Goal: Find contact information: Find contact information

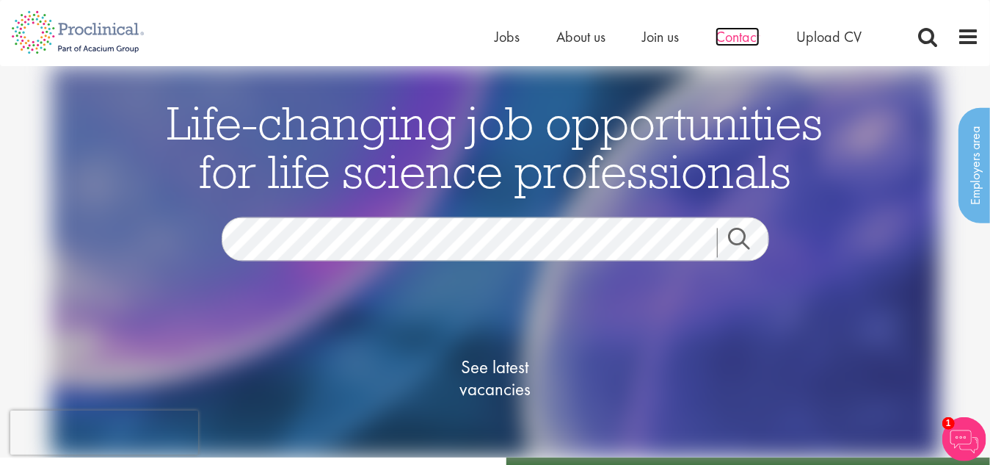
click at [733, 36] on span "Contact" at bounding box center [738, 36] width 44 height 19
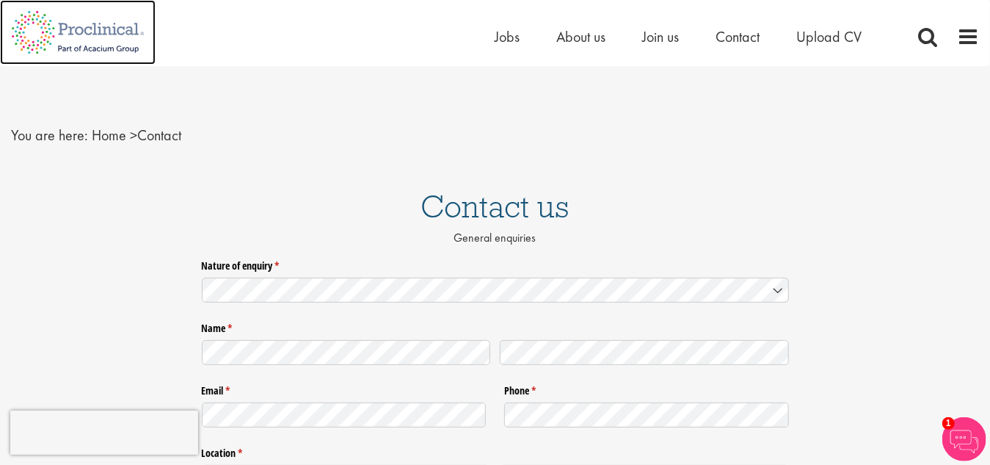
click at [87, 34] on img at bounding box center [78, 32] width 156 height 65
